Goal: Task Accomplishment & Management: Manage account settings

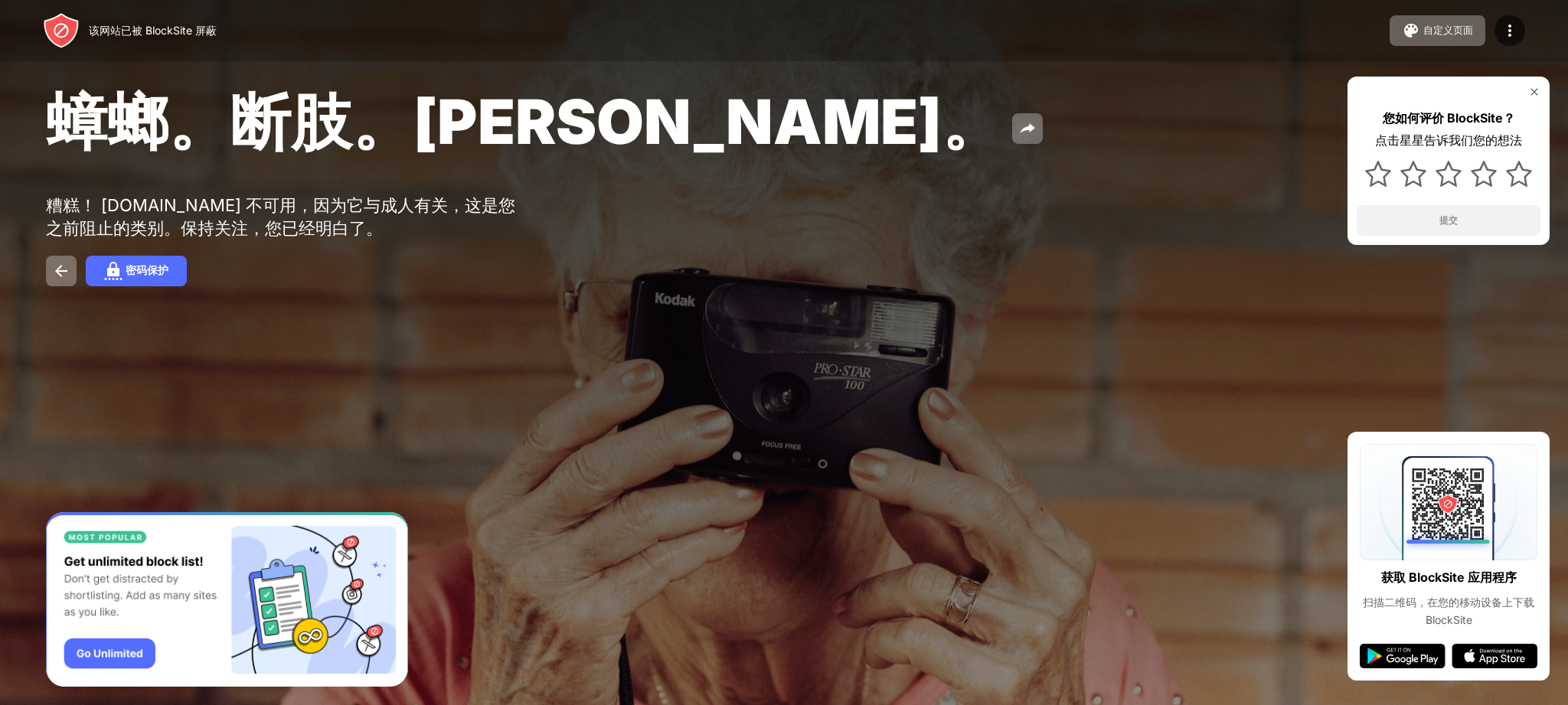
click at [1529, 95] on img at bounding box center [1534, 92] width 12 height 12
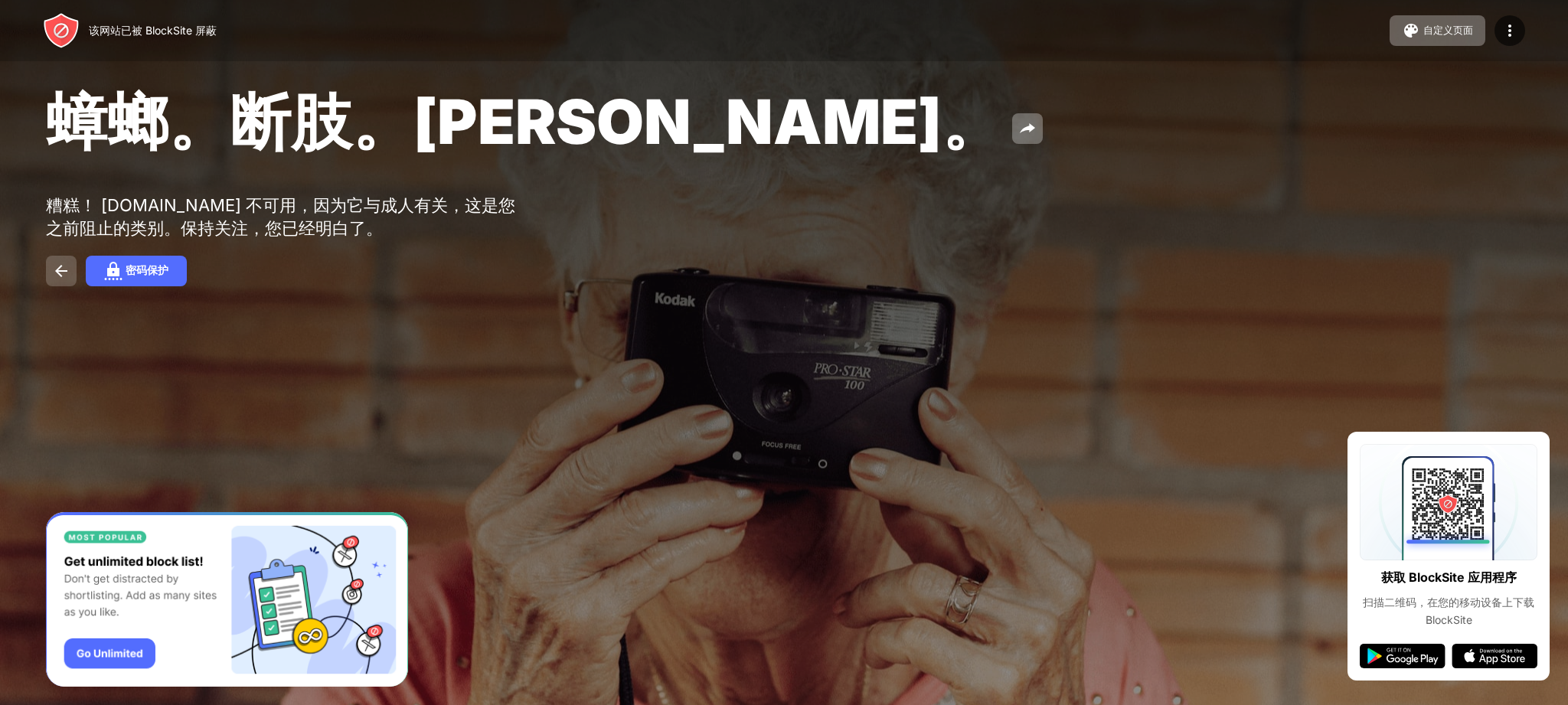
click at [64, 271] on img at bounding box center [61, 271] width 19 height 19
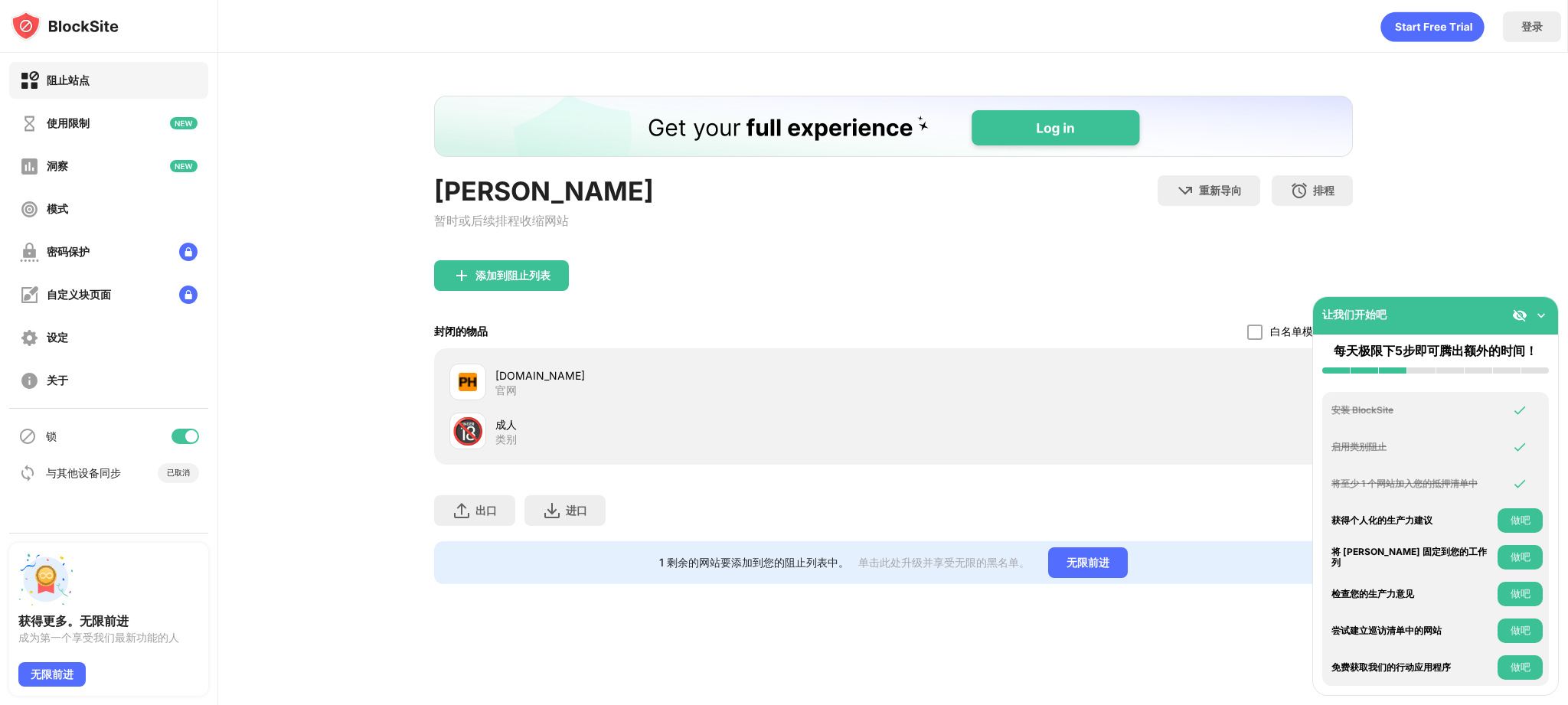
click at [1524, 274] on div "房屋清单 暂时或后续排程收缩网站 重新导向 点击一下设定重新导向网站 排程 选择阻止列表将某个活动状态的日期和时间范围。（仅适用于网站项目） 添加到阻止列表 …" at bounding box center [892, 340] width 1349 height 574
click at [1538, 314] on img at bounding box center [1541, 314] width 15 height 15
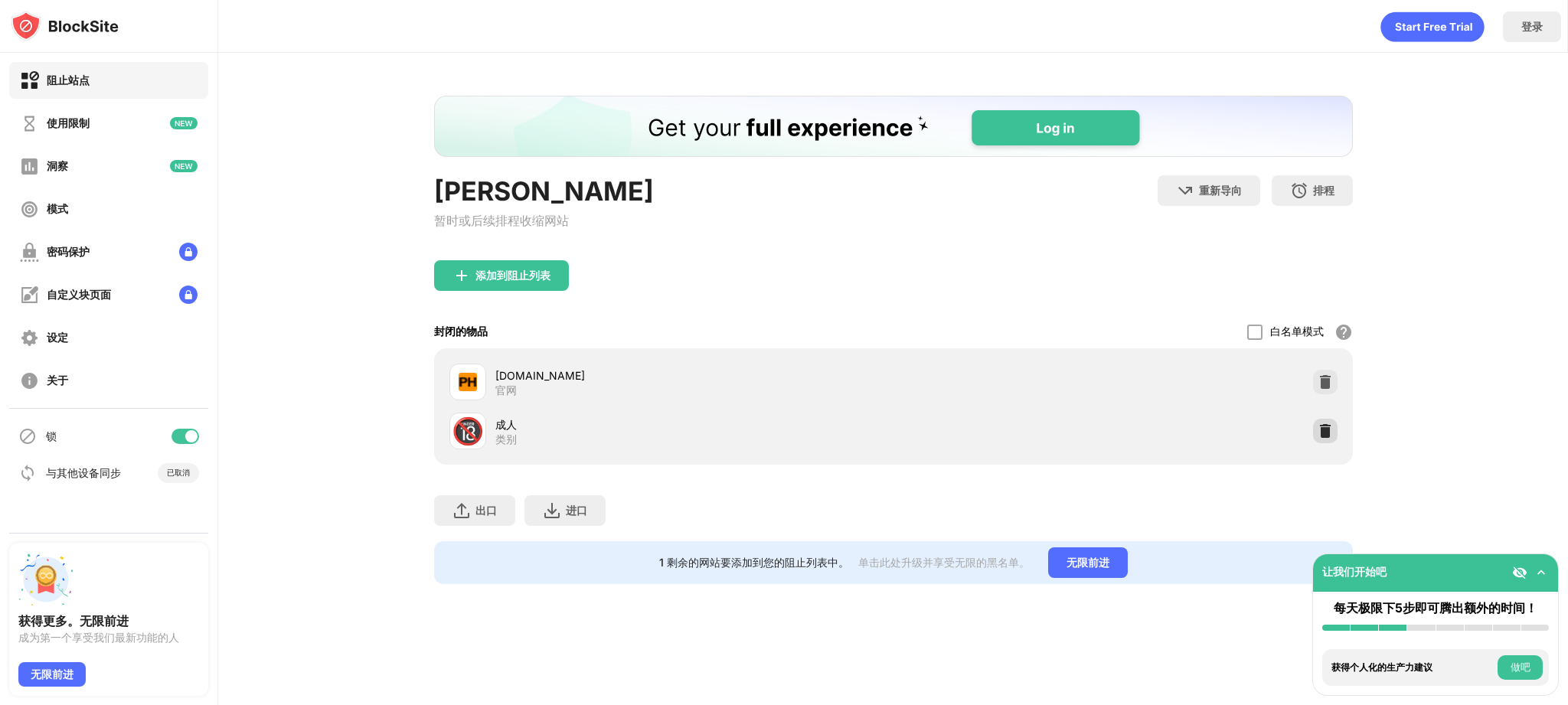
click at [1325, 438] on img at bounding box center [1324, 430] width 15 height 15
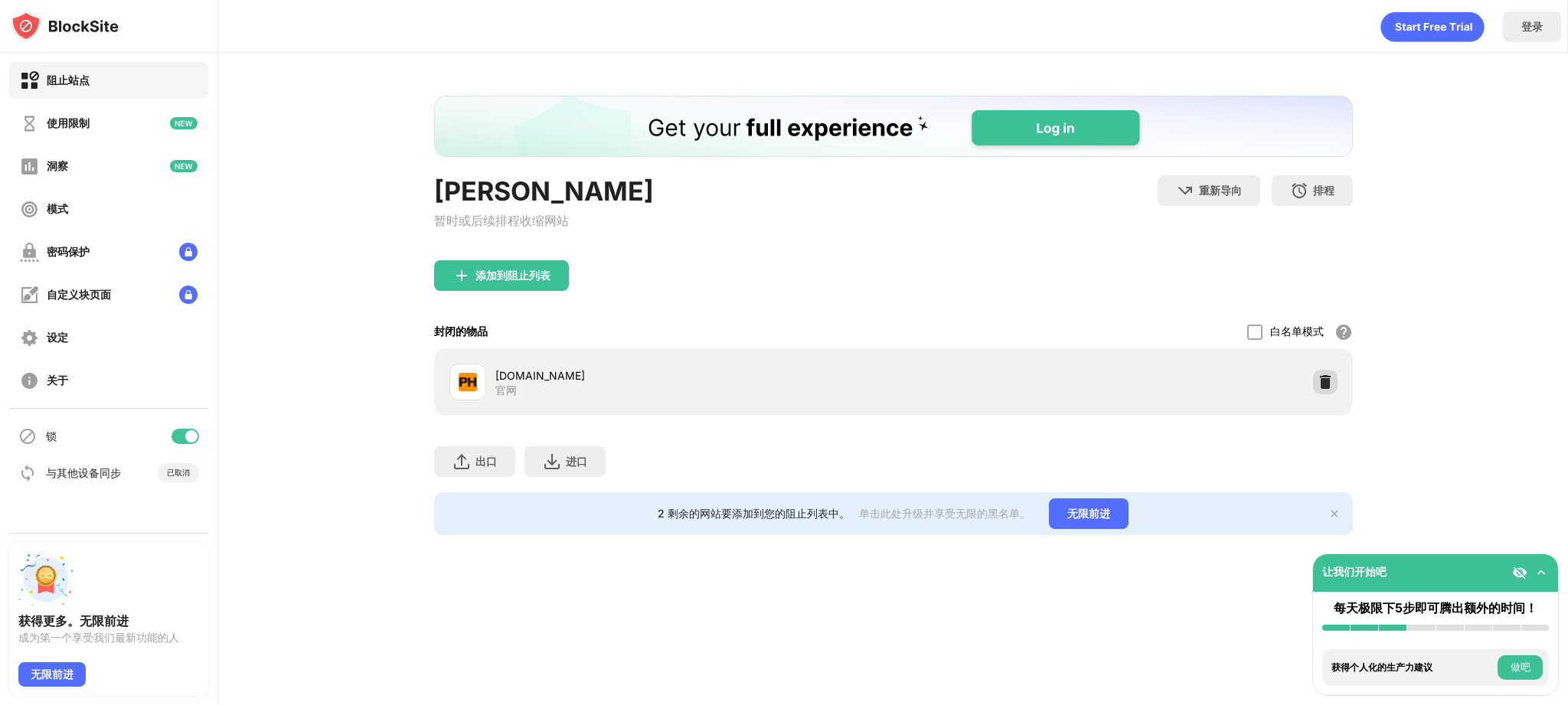
click at [1331, 389] on img at bounding box center [1324, 382] width 15 height 15
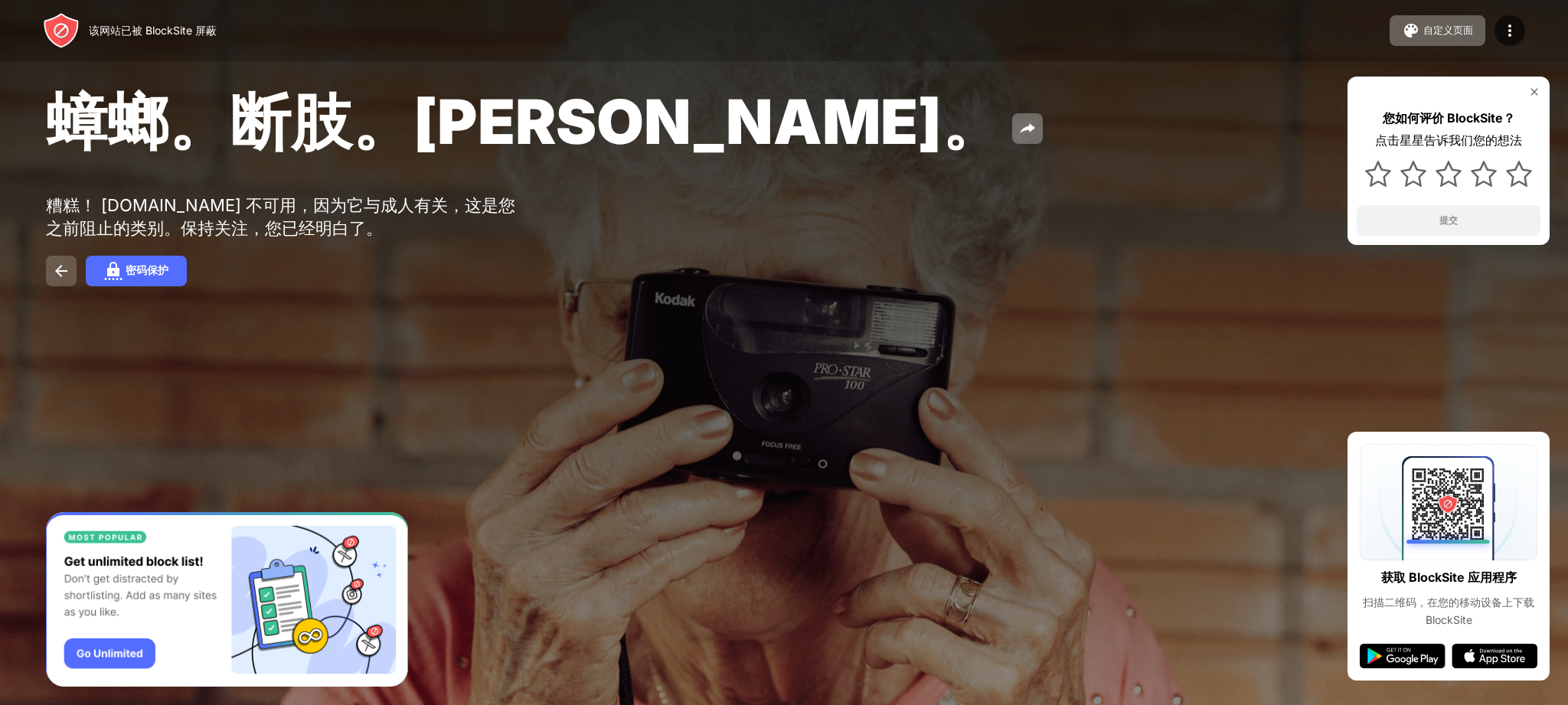
click at [69, 280] on img at bounding box center [61, 271] width 19 height 19
